Goal: Task Accomplishment & Management: Use online tool/utility

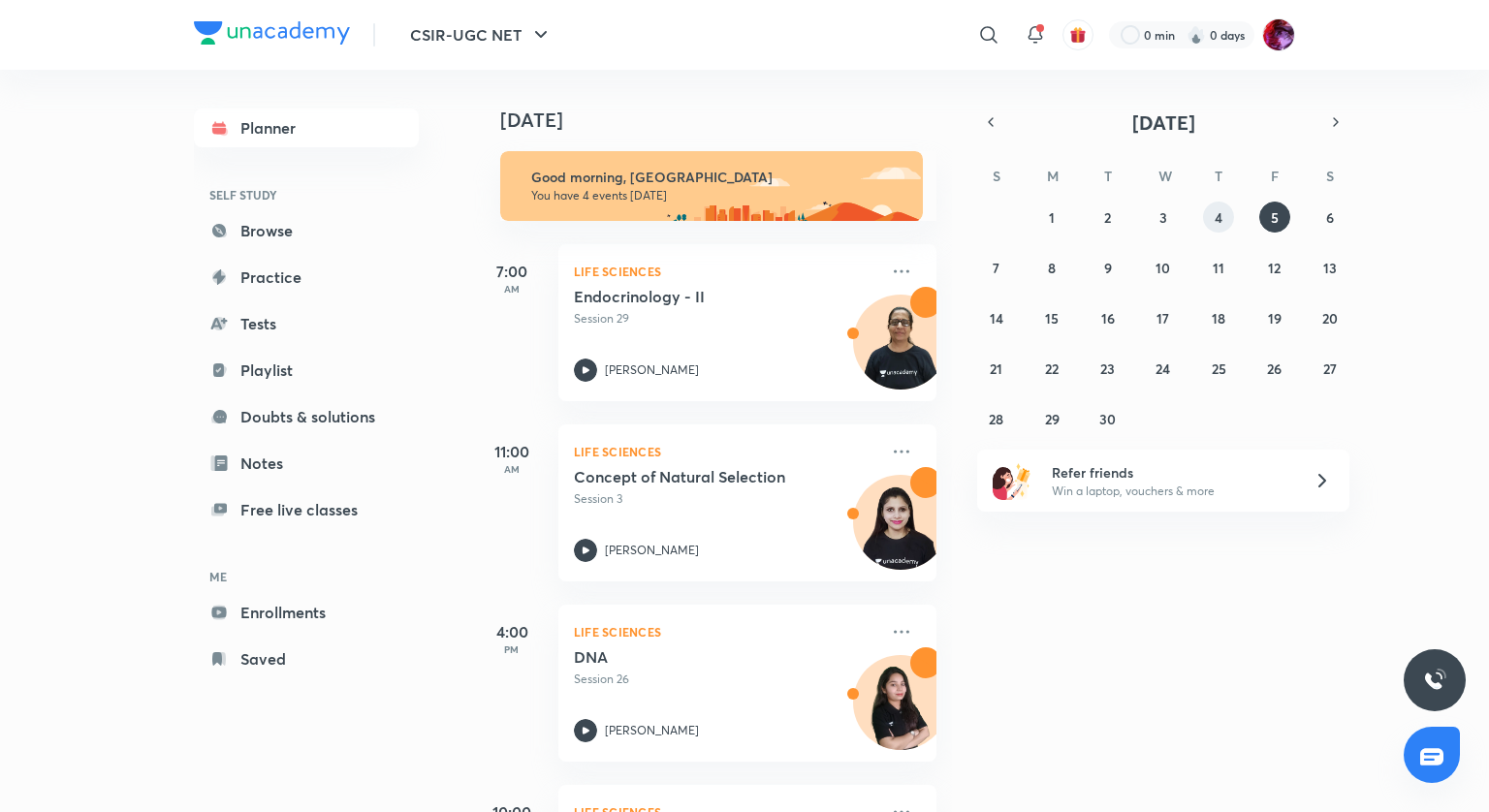
click at [1212, 225] on button "4" at bounding box center [1218, 216] width 31 height 31
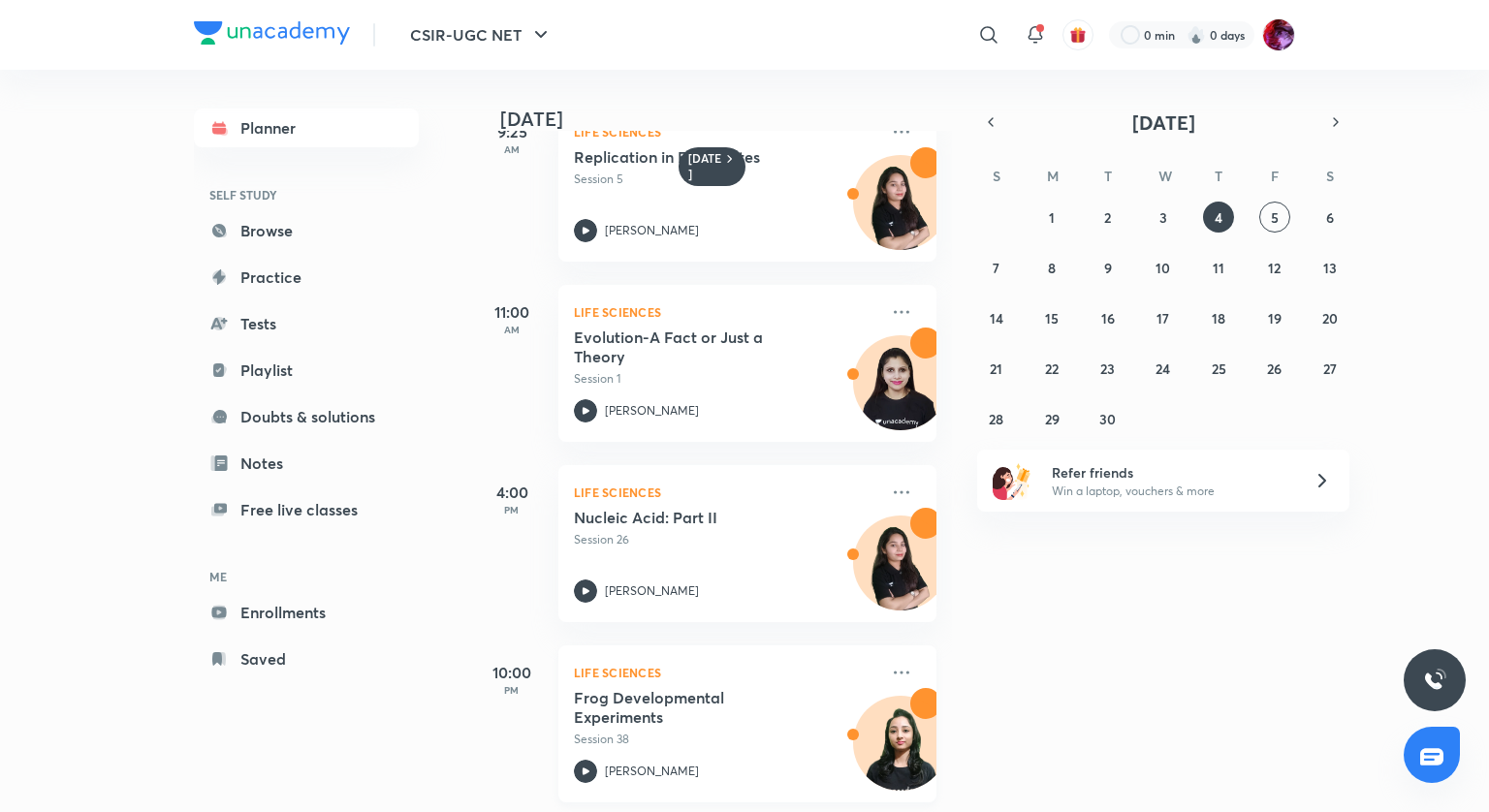
scroll to position [251, 0]
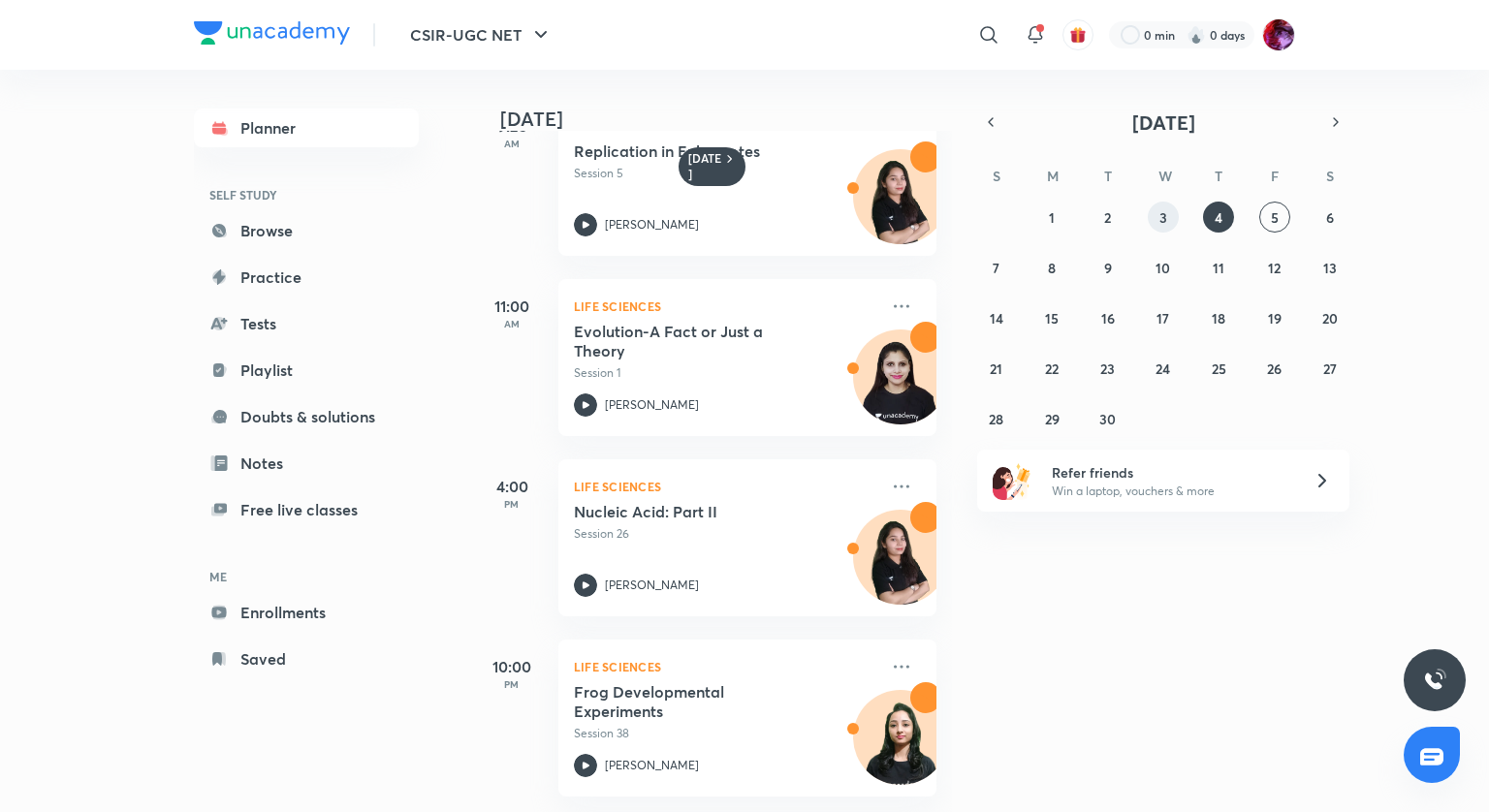
click at [1171, 213] on button "3" at bounding box center [1162, 216] width 31 height 31
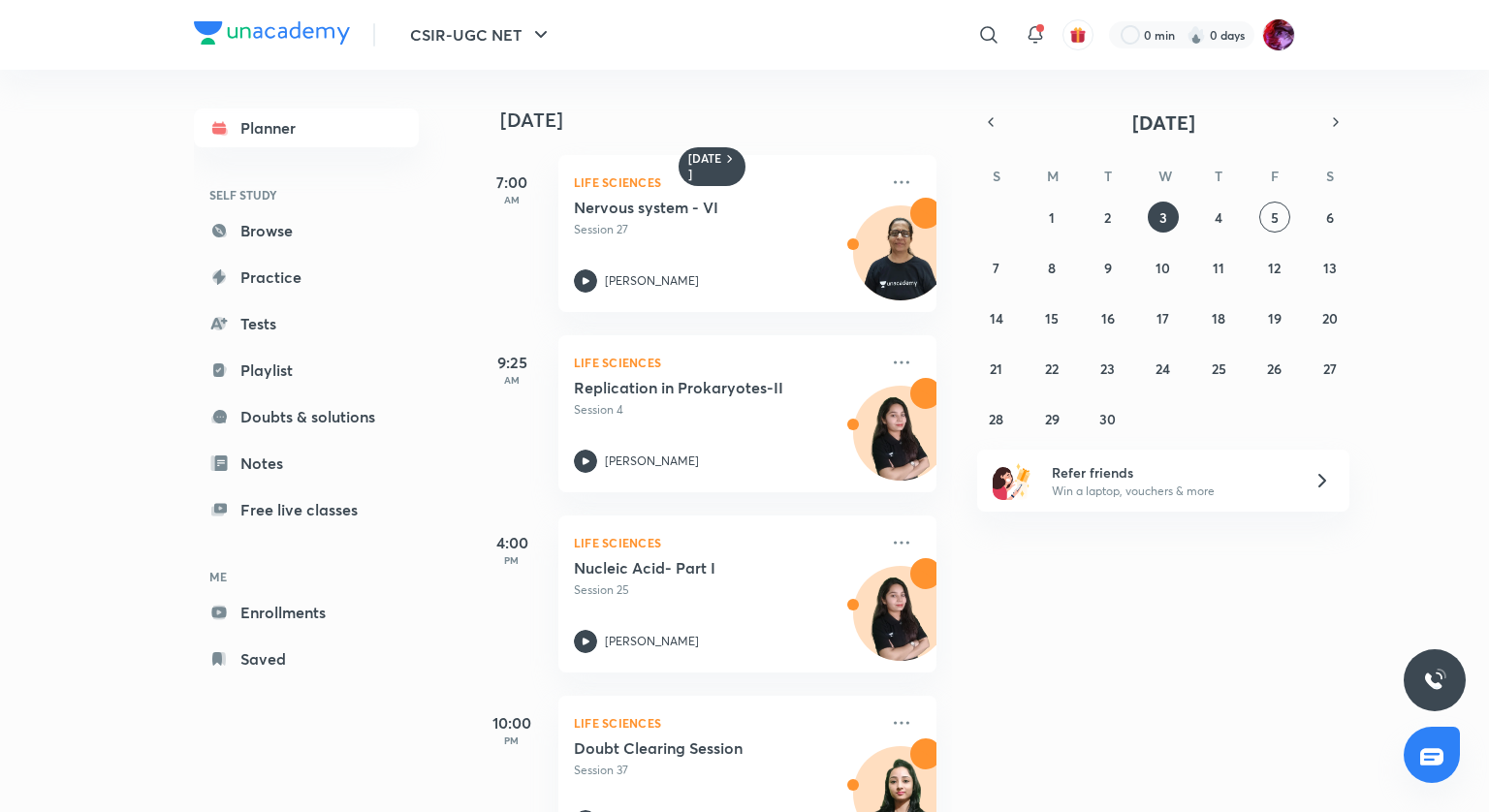
scroll to position [70, 0]
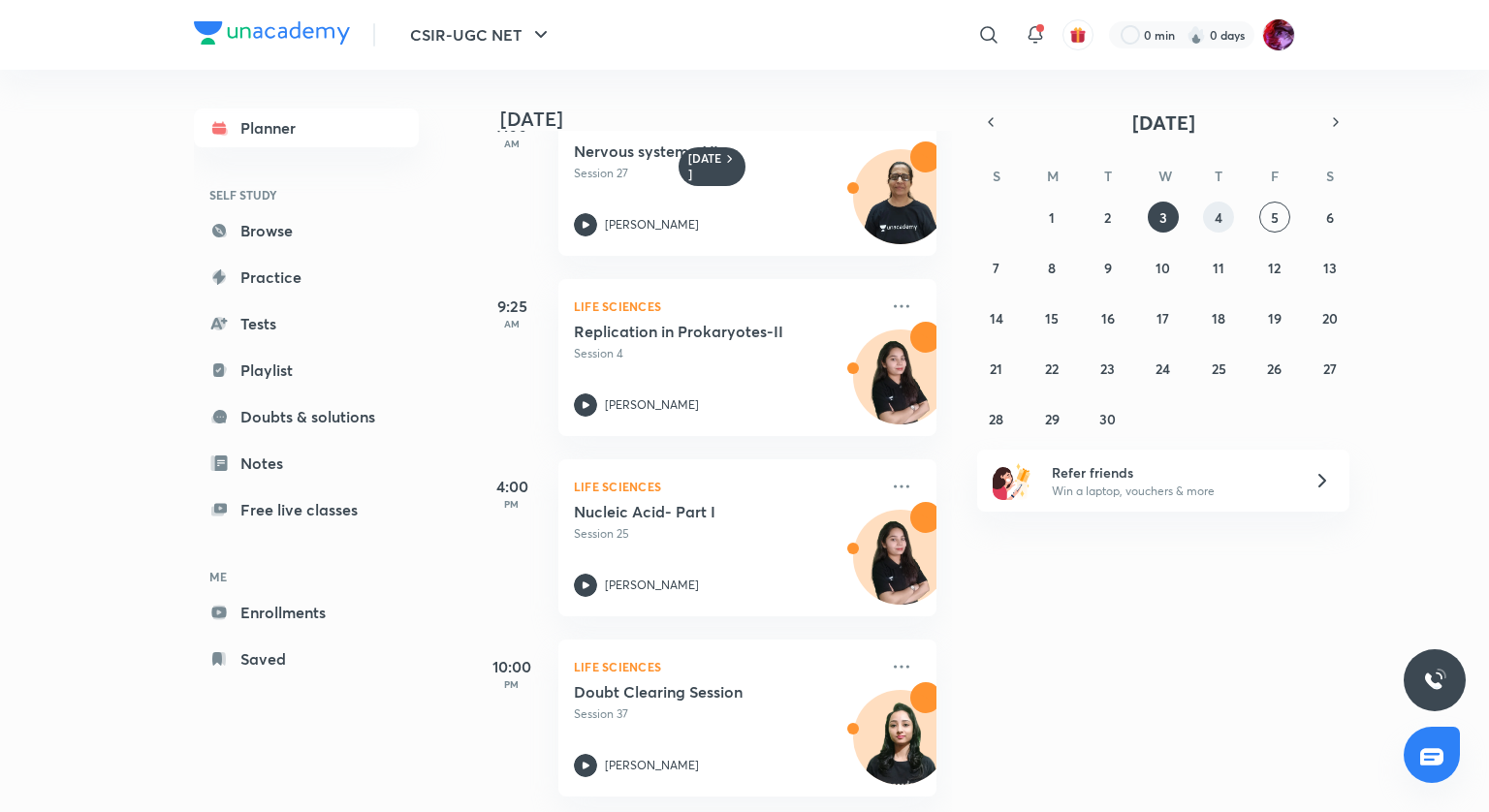
click at [1215, 216] on abbr "4" at bounding box center [1219, 217] width 8 height 18
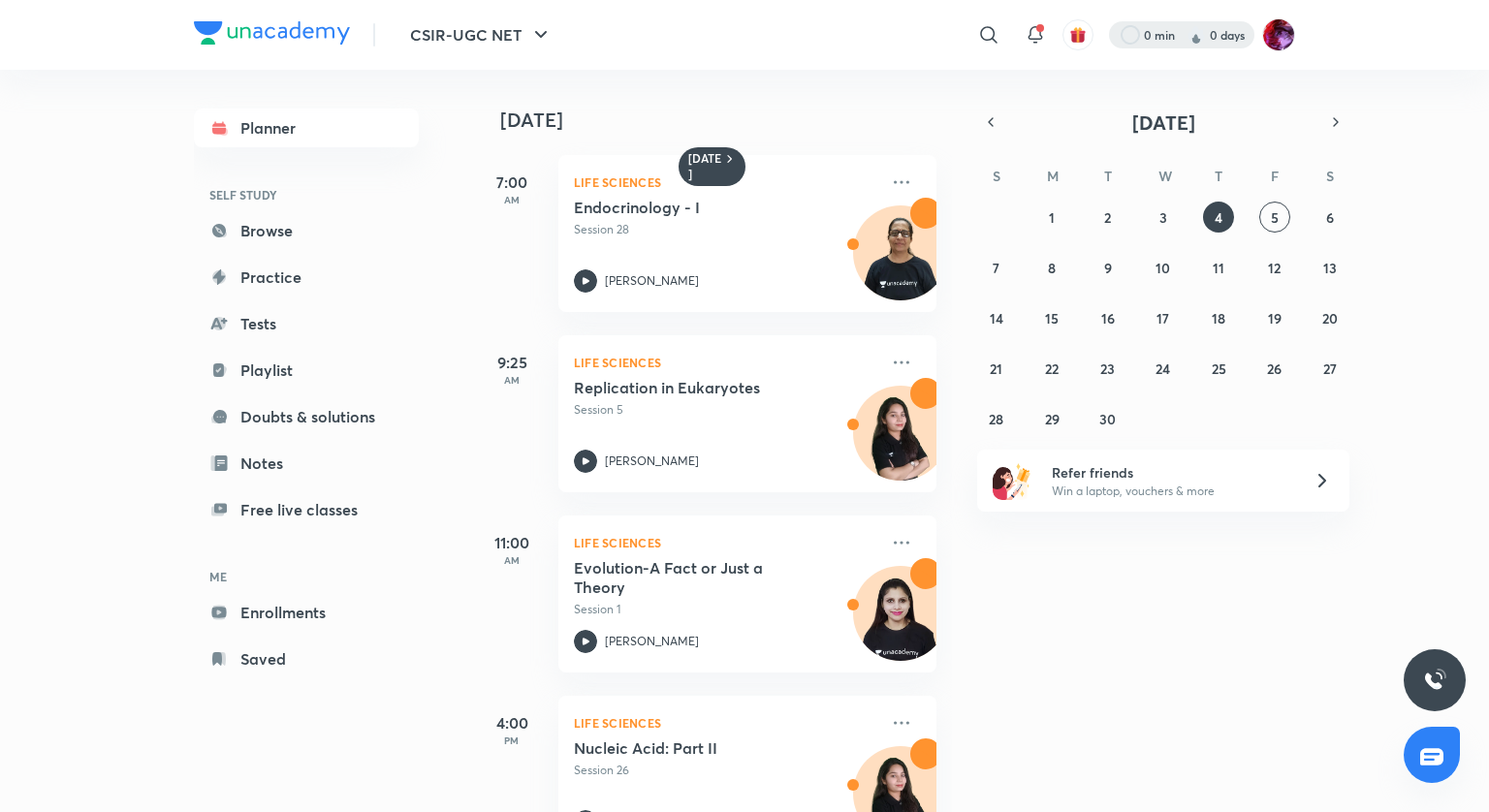
click at [1147, 34] on div at bounding box center [1182, 34] width 146 height 27
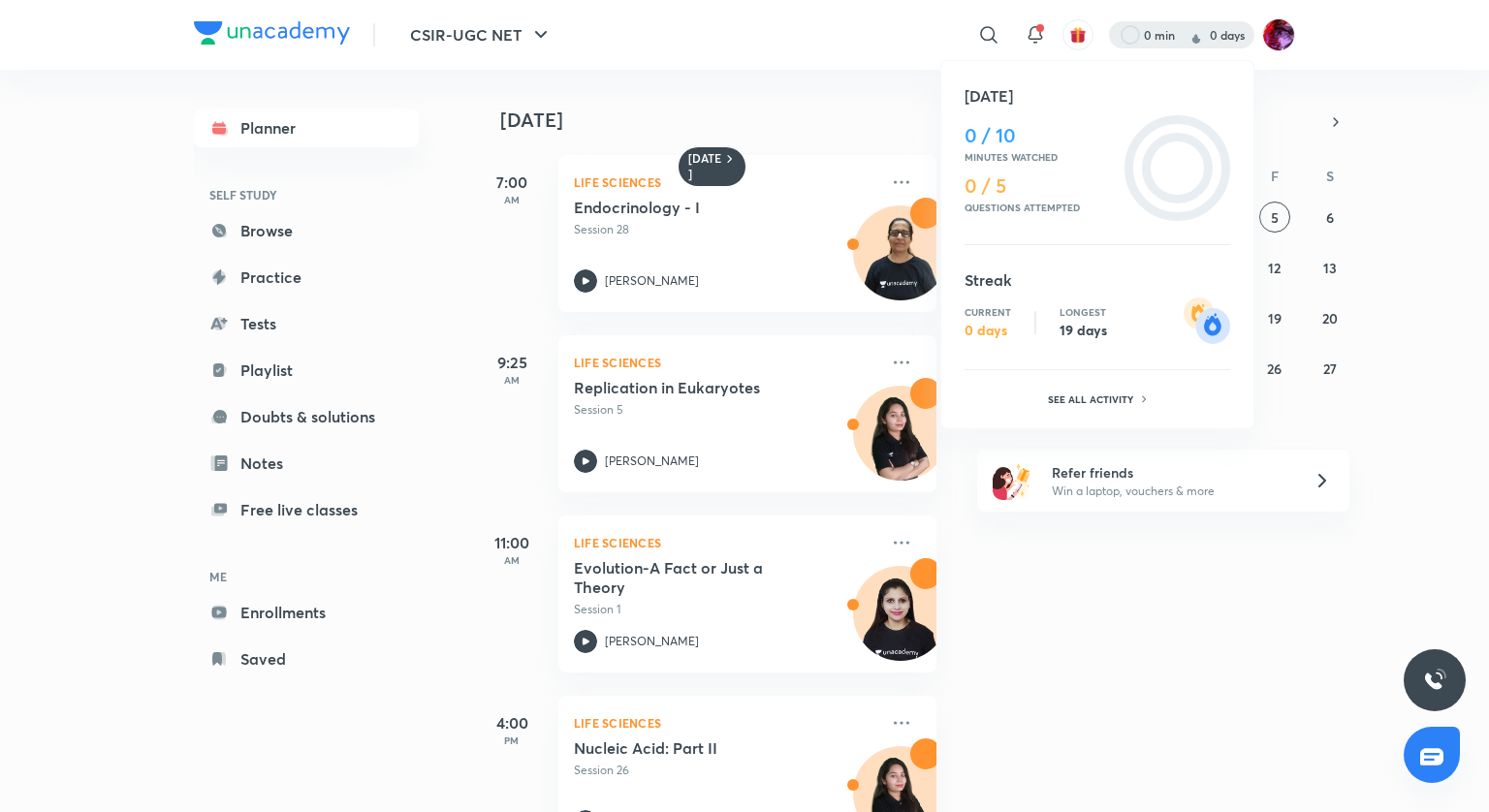
click at [457, 220] on div at bounding box center [744, 406] width 1489 height 812
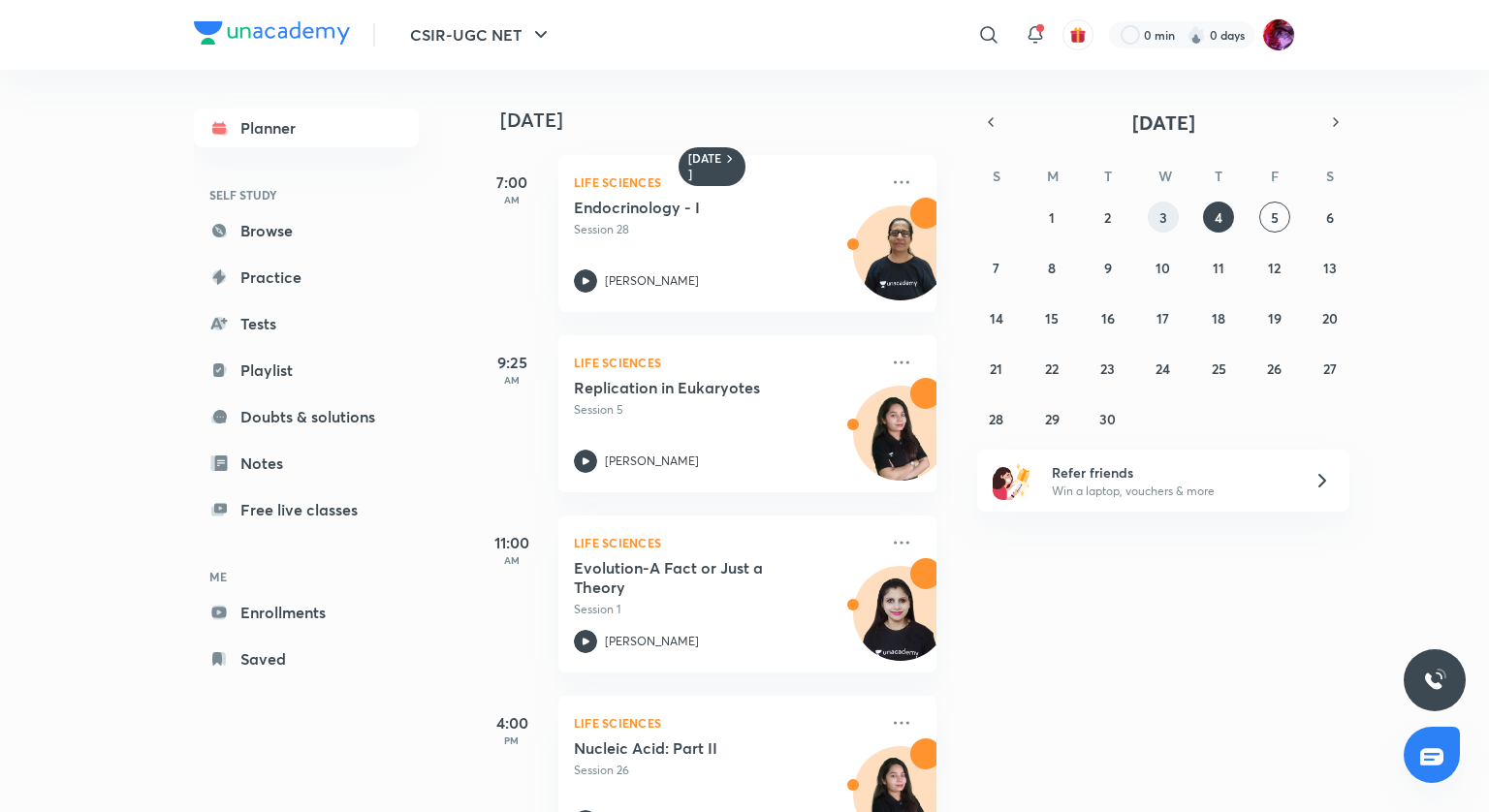
click at [1168, 212] on button "3" at bounding box center [1162, 216] width 31 height 31
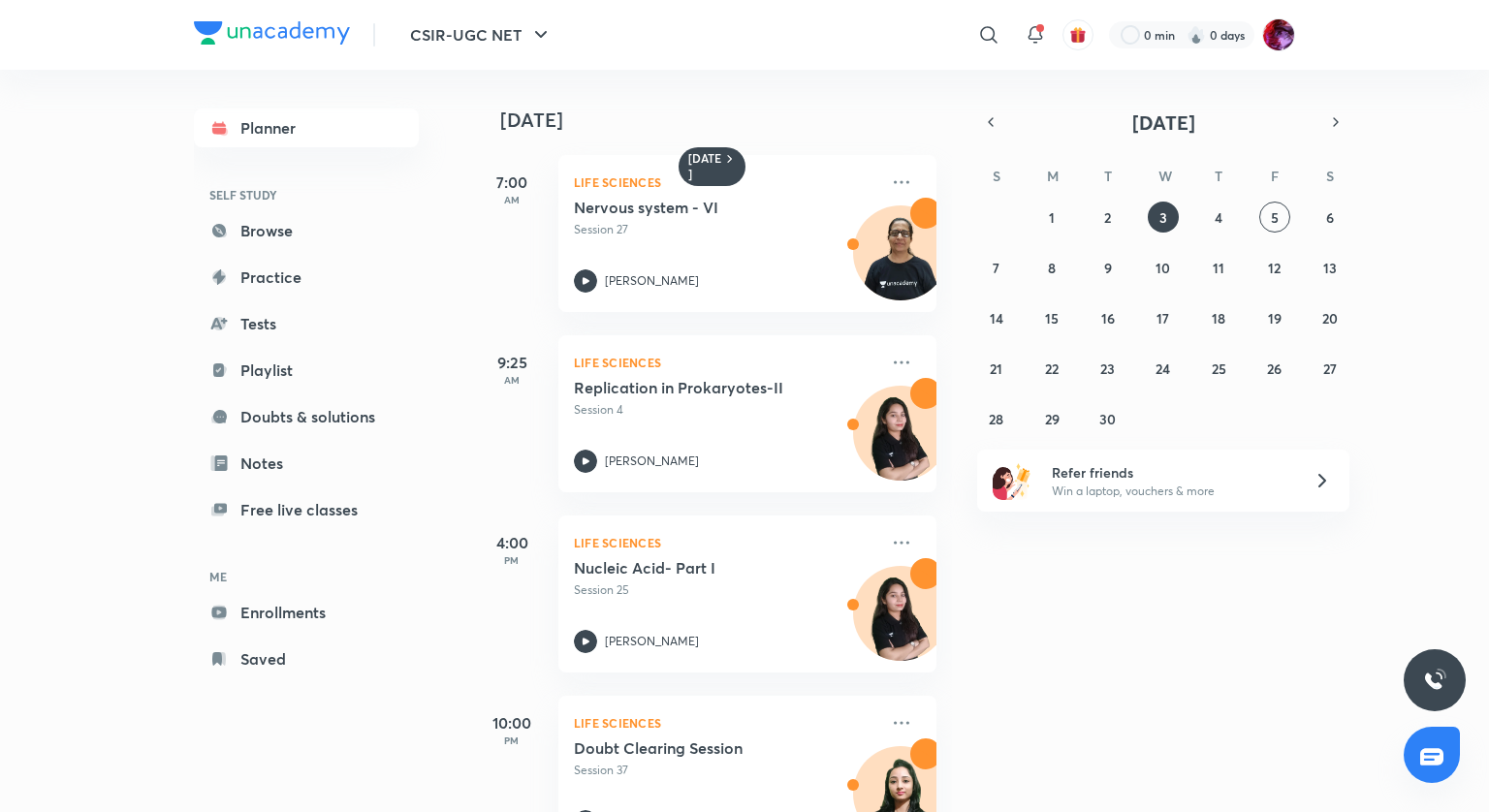
click at [1078, 546] on div "3 September 7:00 AM Life Sciences Nervous system - VI Session 27 Meghna Jha 9:2…" at bounding box center [979, 440] width 1012 height 742
